Goal: Communication & Community: Answer question/provide support

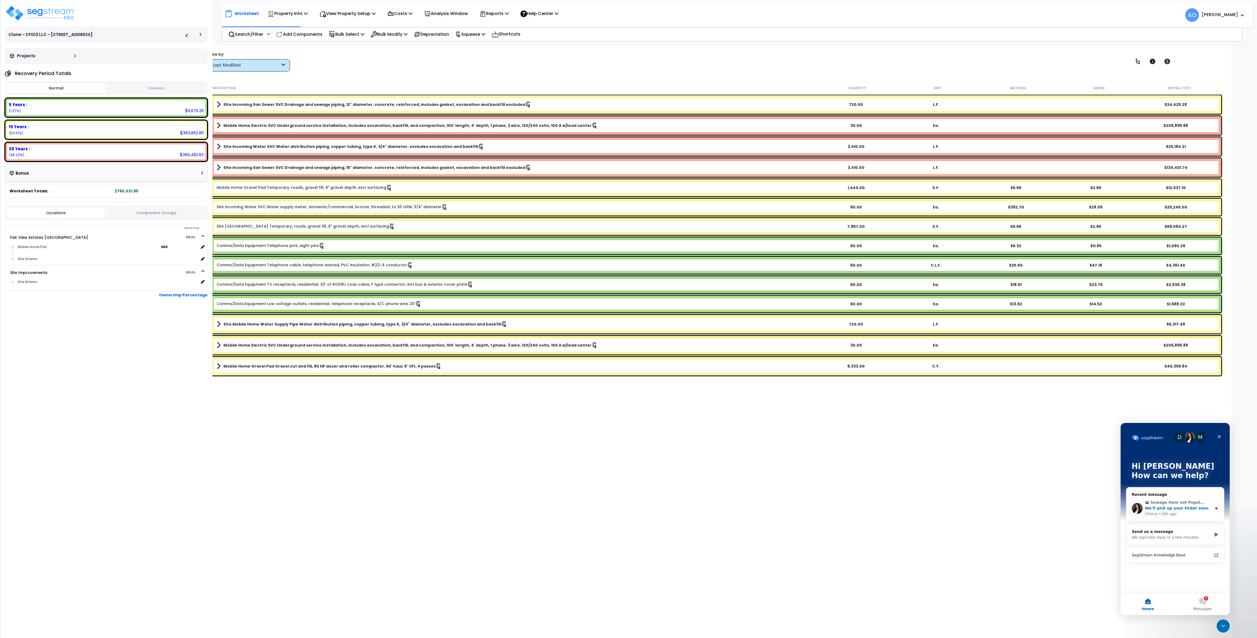
click at [1170, 506] on span "We'll pick up your ticket soon" at bounding box center [1177, 508] width 64 height 4
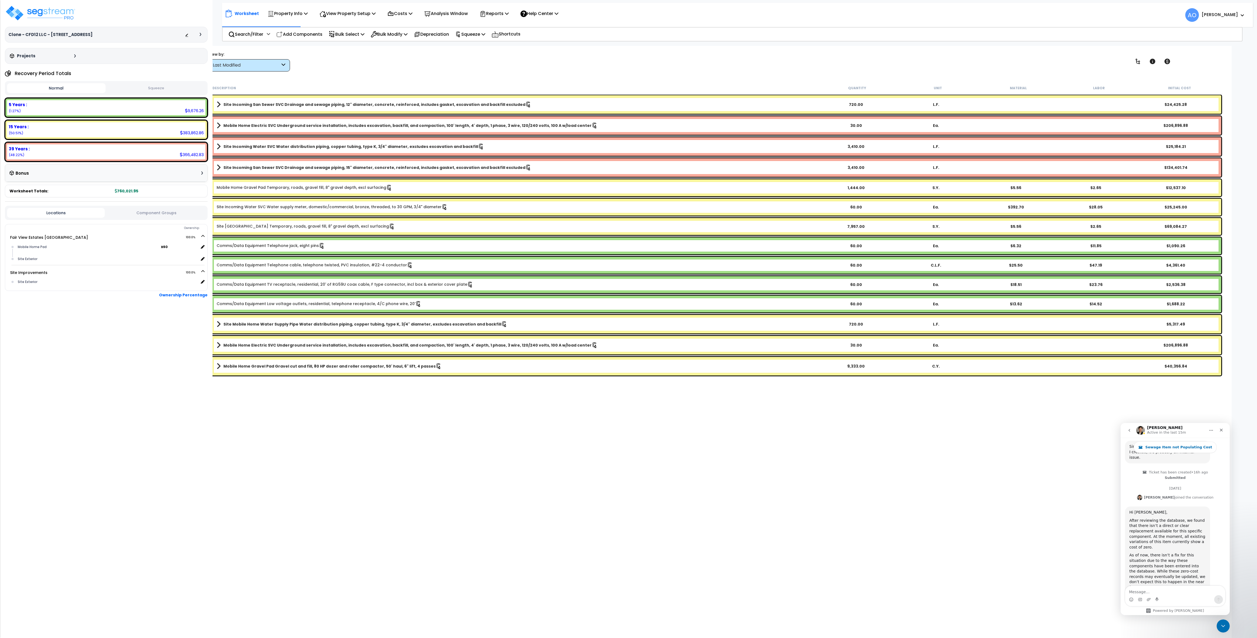
scroll to position [619, 0]
click at [1164, 588] on textarea "Message…" at bounding box center [1175, 590] width 100 height 9
type textarea "Thank you. Are you saying that RS Means does not provide a value for the compon…"
click at [1217, 597] on icon "Send a message…" at bounding box center [1218, 599] width 4 height 4
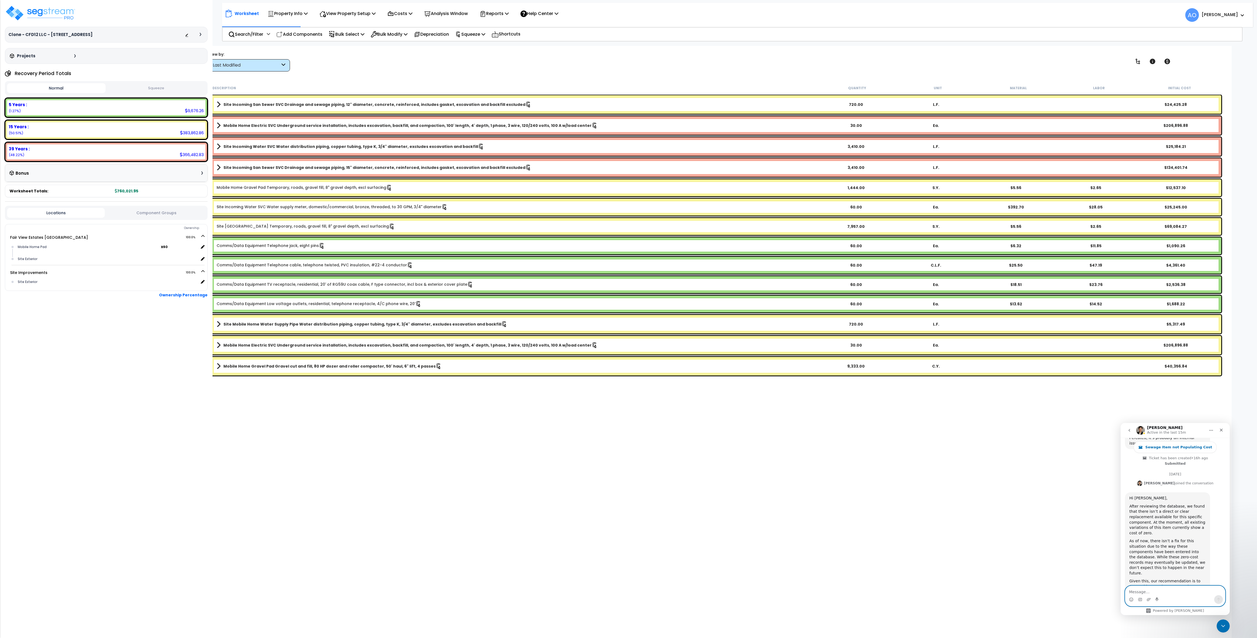
scroll to position [640, 0]
click at [467, 445] on div "Description Quantity Unit Material Labor Initial Cost Site Incoming San Sewer S…" at bounding box center [716, 295] width 1015 height 427
click at [1142, 587] on textarea "Message…" at bounding box center [1175, 590] width 100 height 9
type textarea "R"
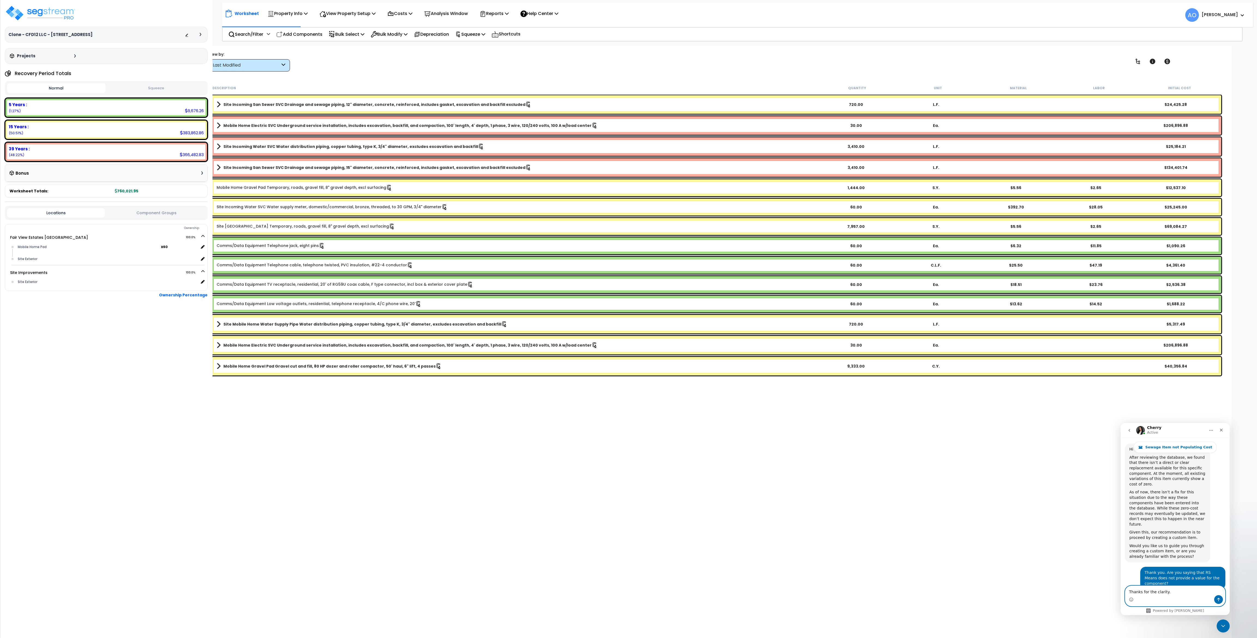
type textarea "Thanks for the clarity."
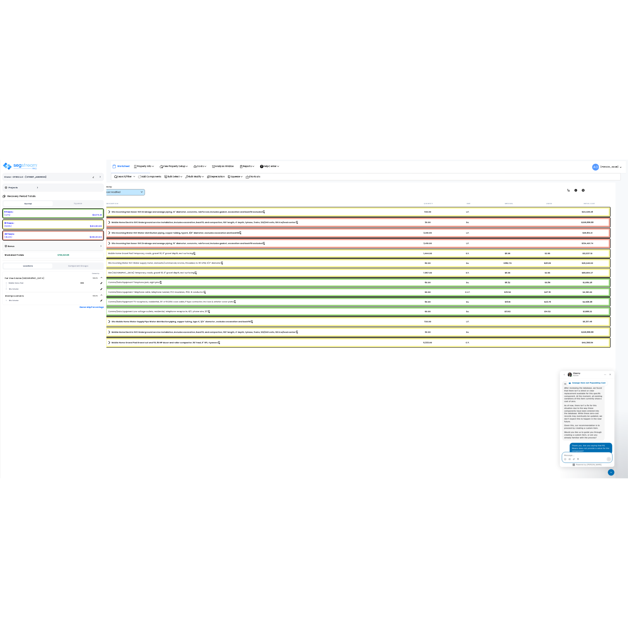
scroll to position [689, 0]
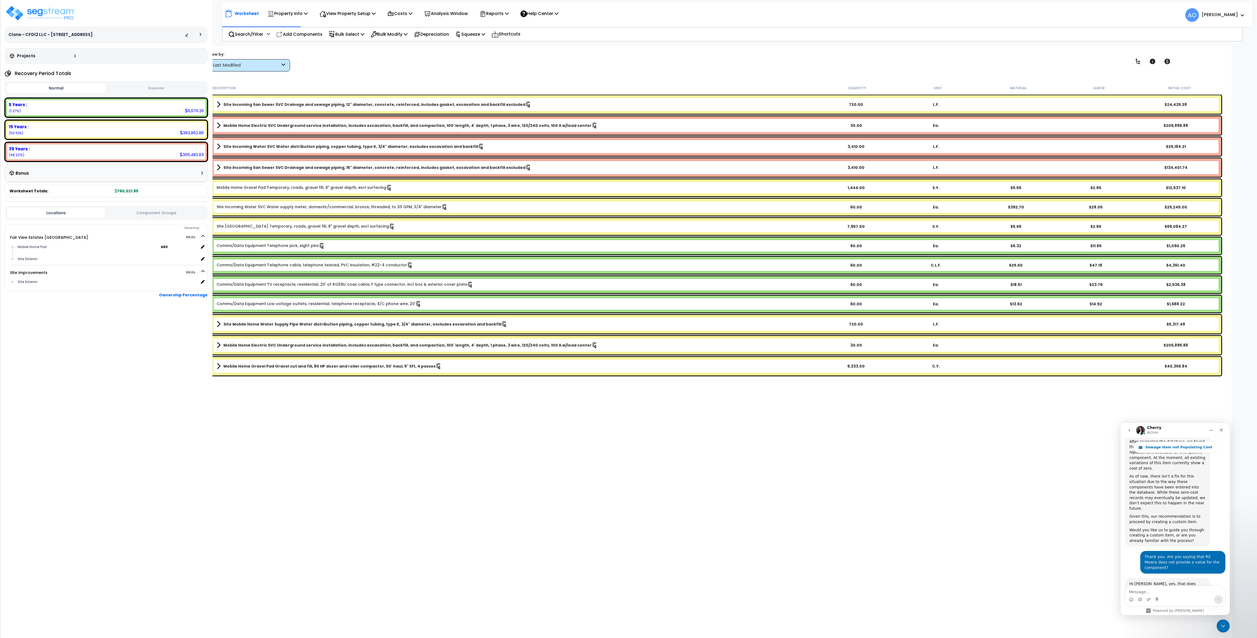
click at [706, 548] on div "Worksheet Property Info Property Setup Add Property Unit Template property Clon…" at bounding box center [716, 365] width 1031 height 638
